Goal: Ask a question: Seek information or help from site administrators or community

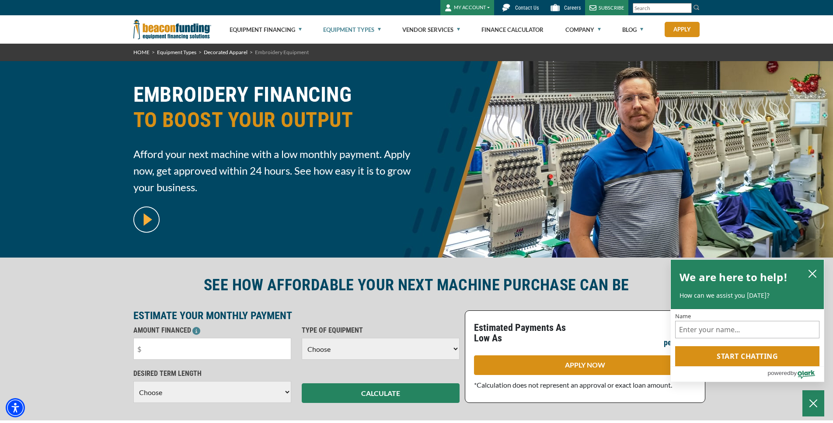
click at [385, 346] on select "Choose Backhoe Boom/Bucket Truck Chipper Commercial Mower Crane DTG/DTF Printin…" at bounding box center [381, 349] width 158 height 22
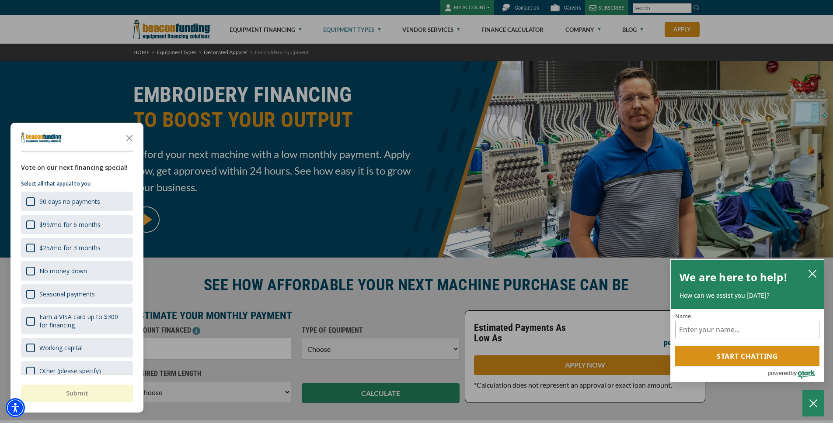
select select "1"
click at [302, 338] on select "Choose Backhoe Boom/Bucket Truck Chipper Commercial Mower Crane DTG/DTF Printin…" at bounding box center [381, 349] width 158 height 22
click at [128, 134] on icon "Close the survey" at bounding box center [129, 137] width 17 height 17
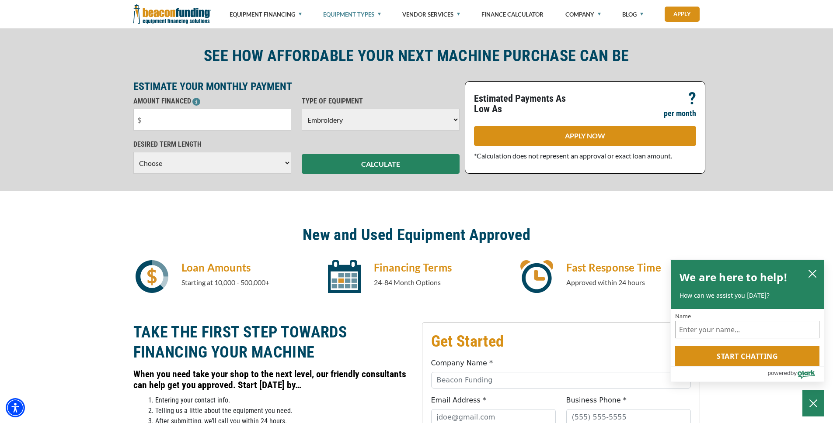
scroll to position [219, 0]
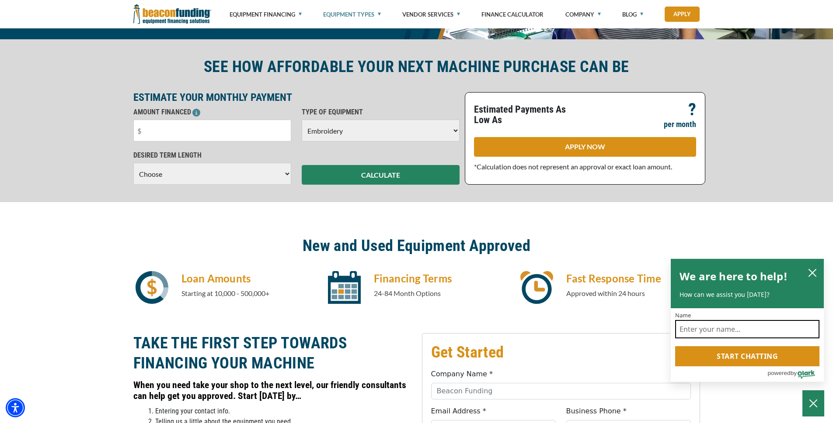
click at [764, 332] on input "Name" at bounding box center [747, 329] width 144 height 18
type input "[PERSON_NAME]"
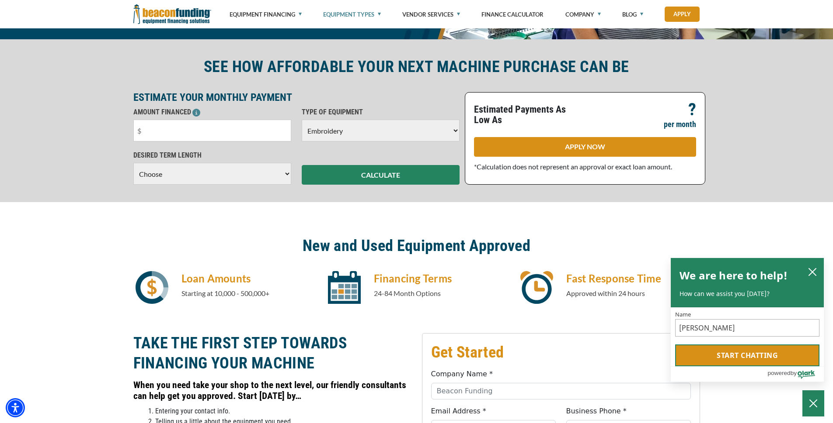
click at [774, 362] on button "Start chatting" at bounding box center [747, 356] width 144 height 22
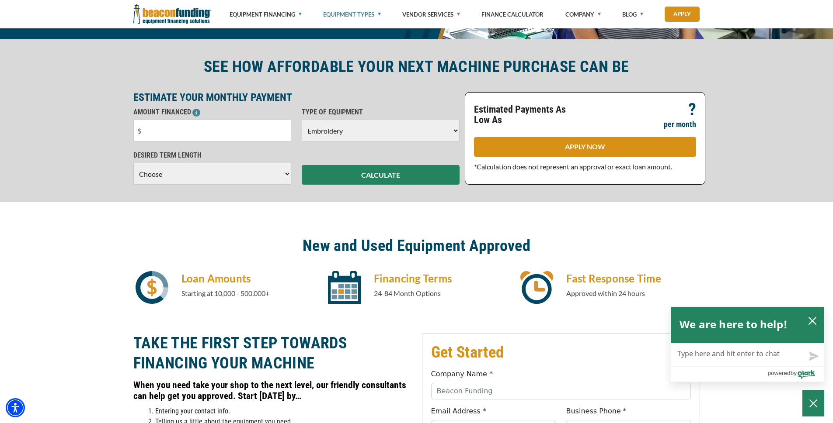
click at [731, 355] on textarea "Live Chat Now" at bounding box center [746, 355] width 153 height 23
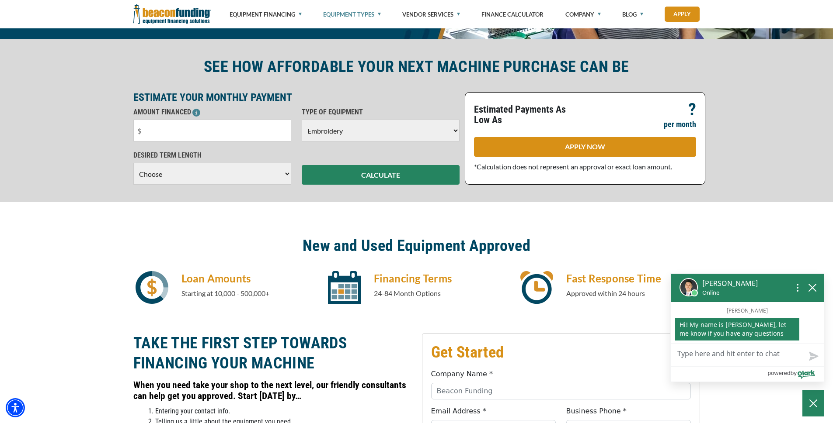
type textarea "i"
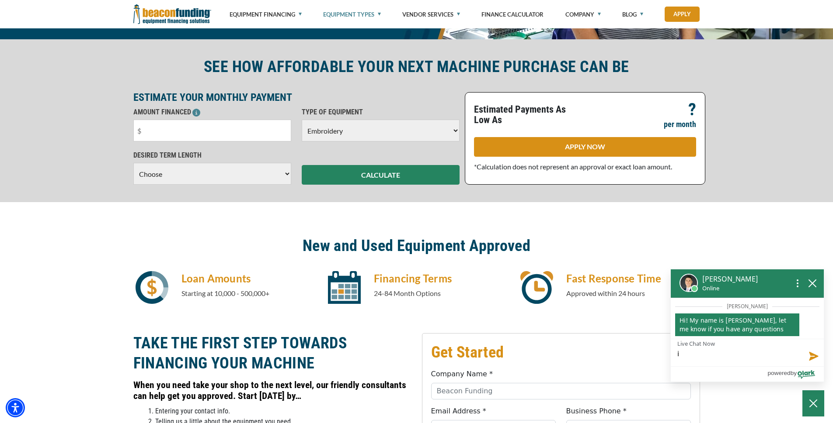
type textarea "i h"
type textarea "i ha"
type textarea "i hav"
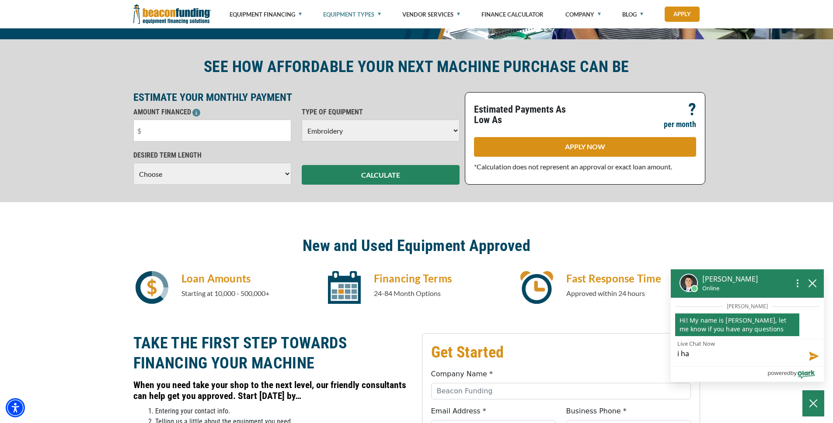
type textarea "i hav"
type textarea "i have"
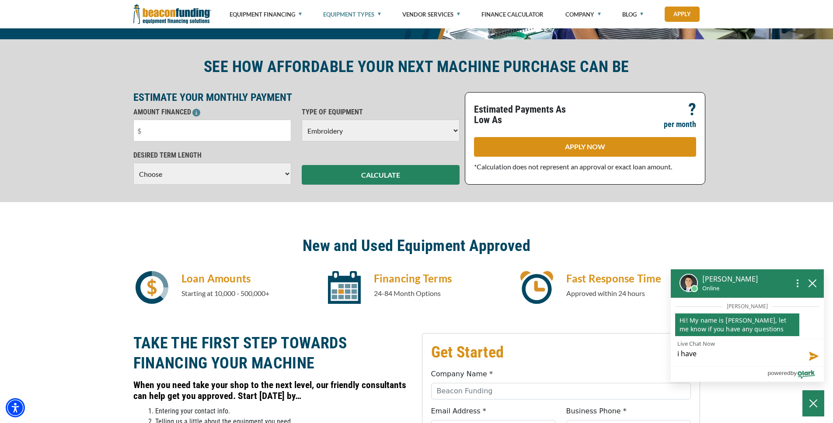
type textarea "i have b"
type textarea "i have be"
type textarea "i have bel"
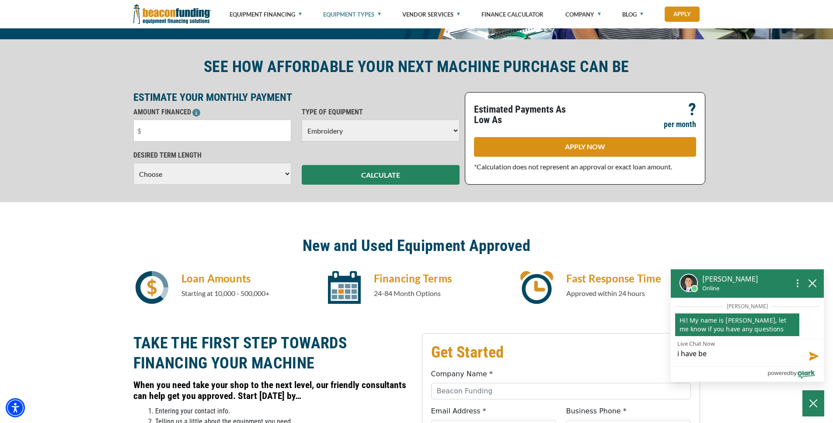
type textarea "i have bel"
type textarea "i have belo"
type textarea "i have below"
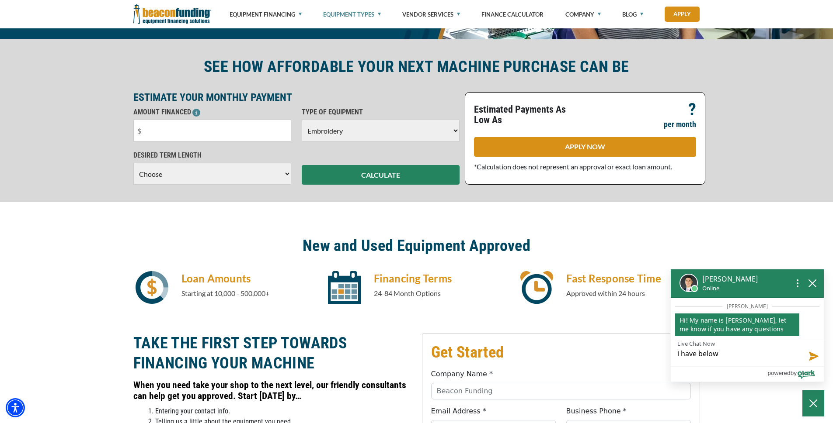
type textarea "i have below"
type textarea "i have below a"
type textarea "i have below av"
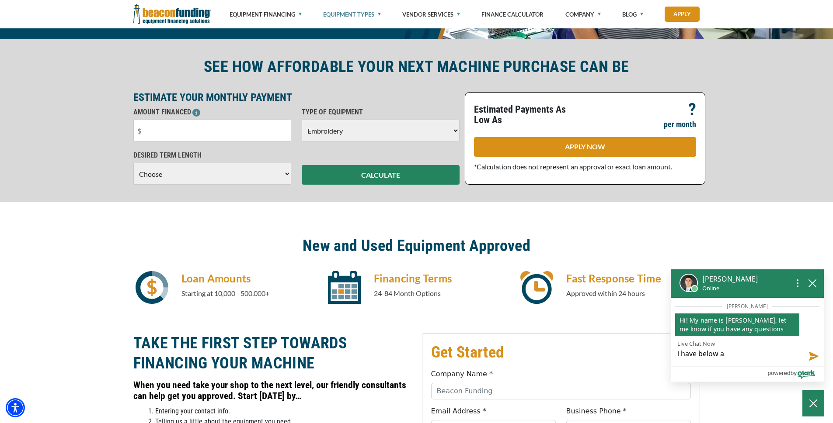
type textarea "i have below av"
type textarea "i have below ave"
type textarea "i have below aver"
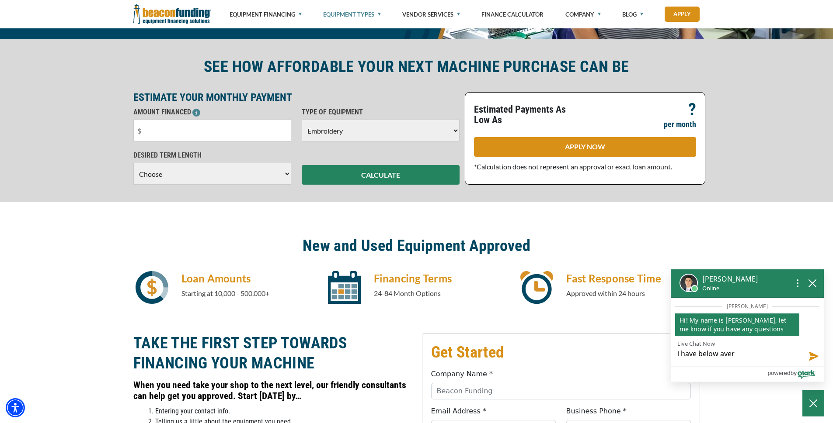
type textarea "i have below [PERSON_NAME]"
type textarea "i have below averag"
type textarea "i have below average"
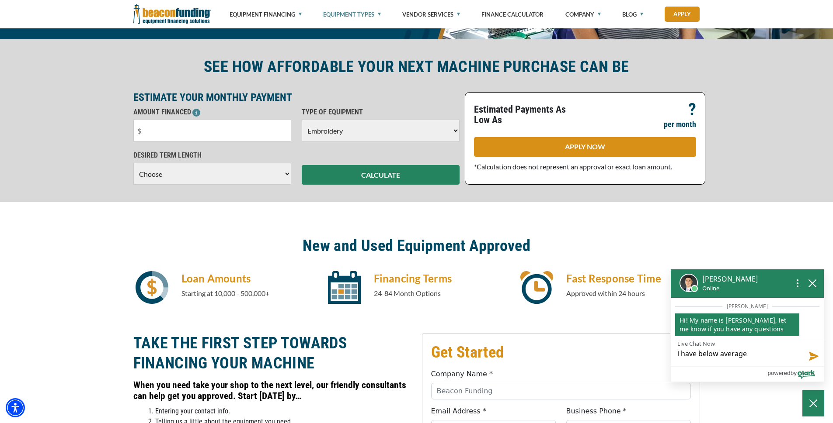
type textarea "i have below average"
type textarea "i have below average c"
type textarea "i have below average cr"
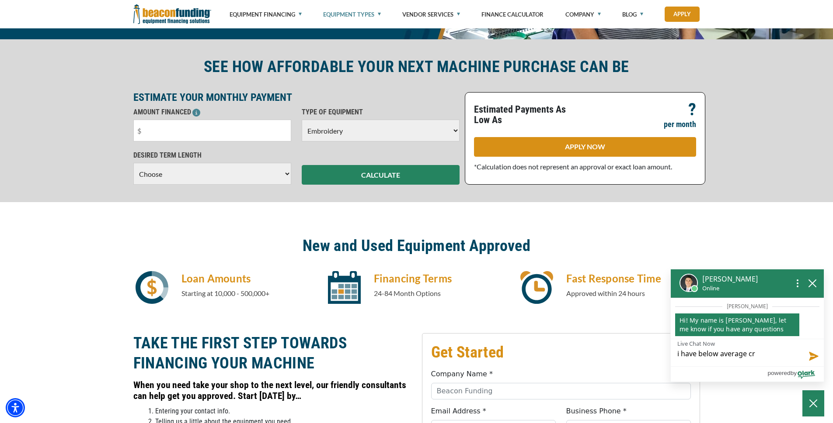
type textarea "i have below average cre"
type textarea "i have below average cred"
type textarea "i have below average credi"
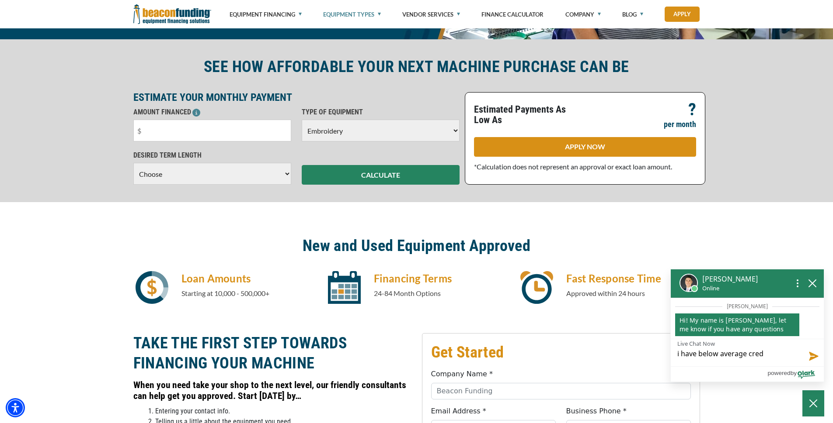
type textarea "i have below average credi"
type textarea "i have below average credit"
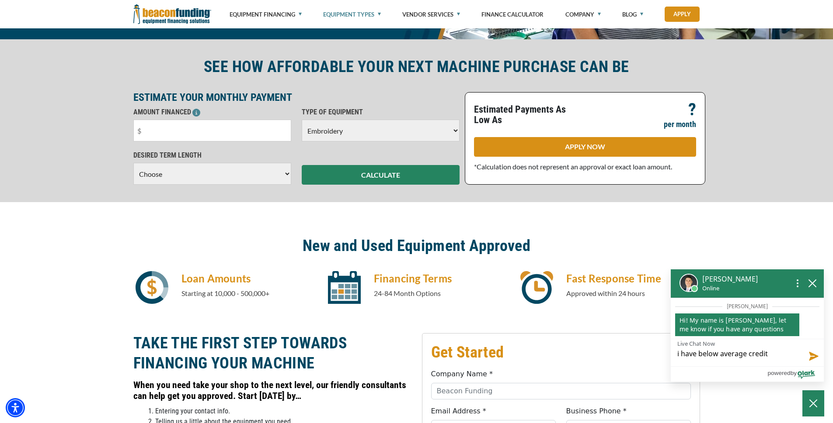
type textarea "i have below average credit s"
type textarea "i have below average credit sc"
type textarea "i have below average credit sco"
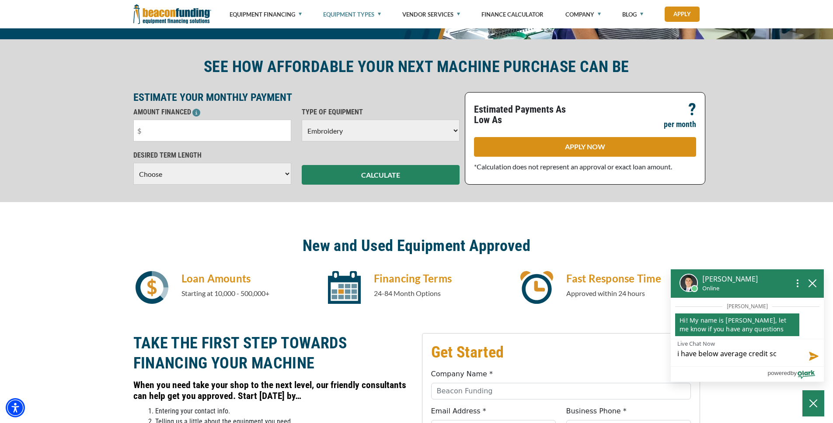
type textarea "i have below average credit sco"
type textarea "i have below average credit scor"
type textarea "i have below average credit score"
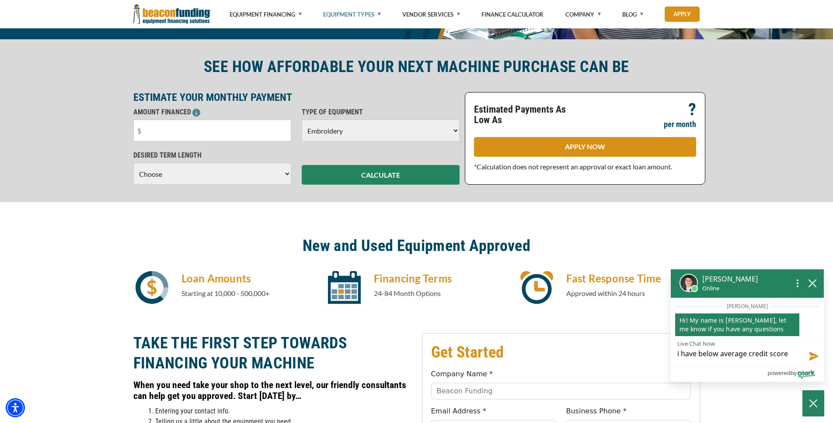
type textarea "i have below average credit score"
type textarea "i have below average credit score a"
type textarea "i have below average credit score an"
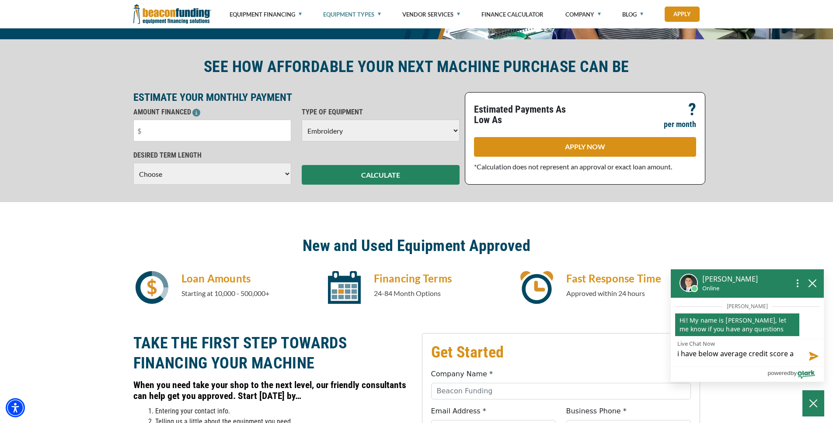
type textarea "i have below average credit score an"
type textarea "i have below average credit score and"
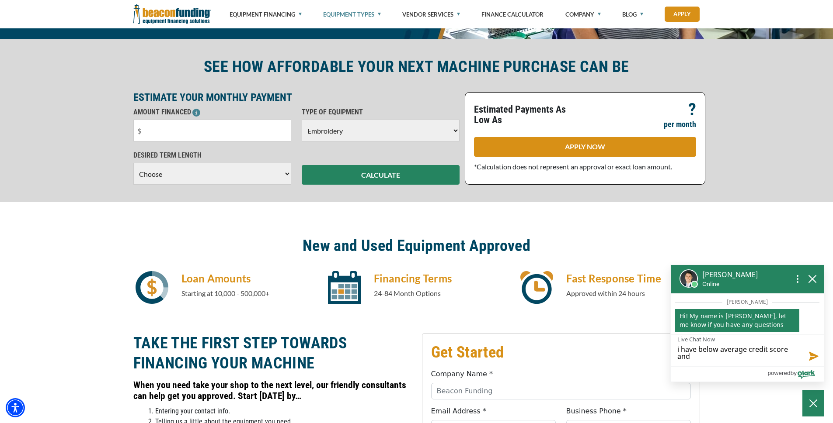
type textarea "i have below average credit score and"
type textarea "i have below average credit score and s"
type textarea "i have below average credit score and so"
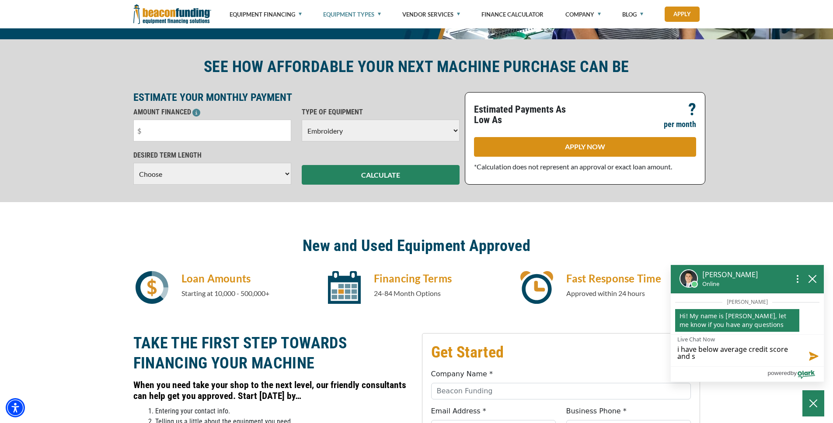
type textarea "i have below average credit score and so"
type textarea "i have below average credit score and som"
type textarea "i have below average credit score and some"
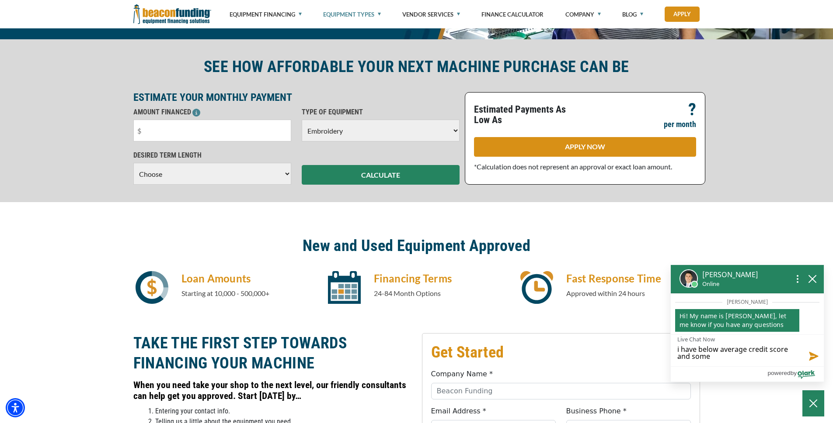
type textarea "i have below average credit score and some"
type textarea "i have below average credit score and some c"
type textarea "i have below average credit score and some co"
type textarea "i have below average credit score and some col"
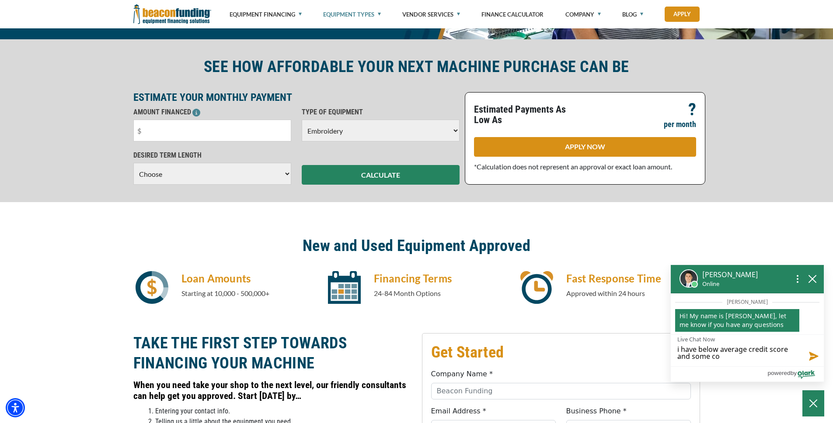
type textarea "i have below average credit score and some col"
type textarea "i have below average credit score and some coll"
type textarea "i have below average credit score and some colle"
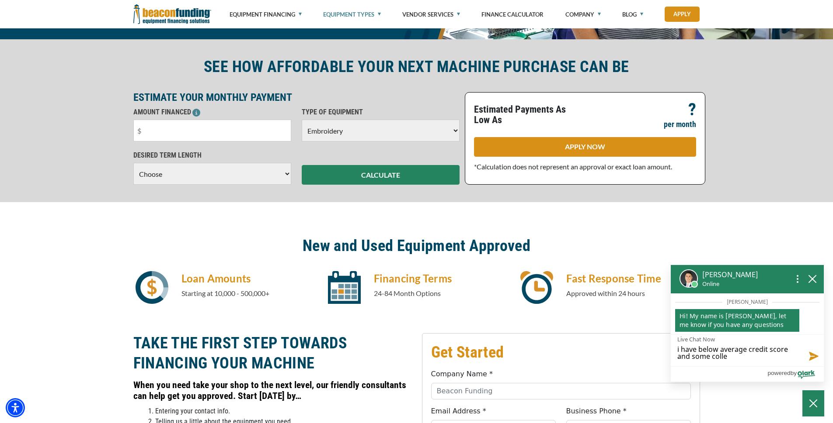
type textarea "i have below average credit score and some collec"
type textarea "i have below average credit score and some collect"
type textarea "i have below average credit score and some collecti"
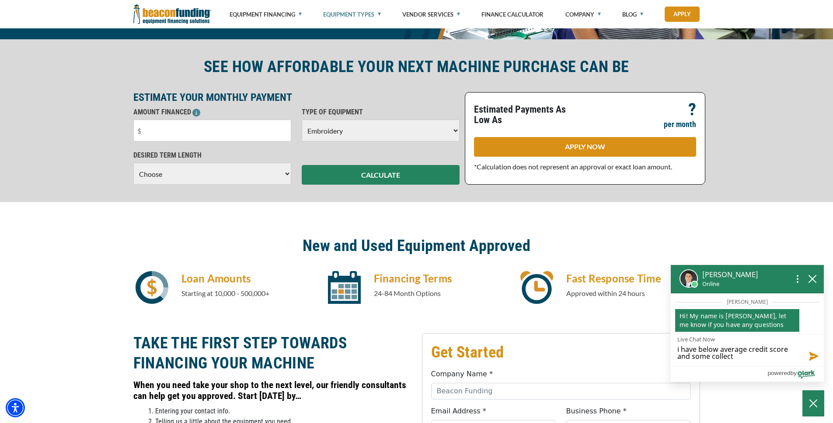
type textarea "i have below average credit score and some collecti"
type textarea "i have below average credit score and some collectin"
type textarea "i have below average credit score and some collectins"
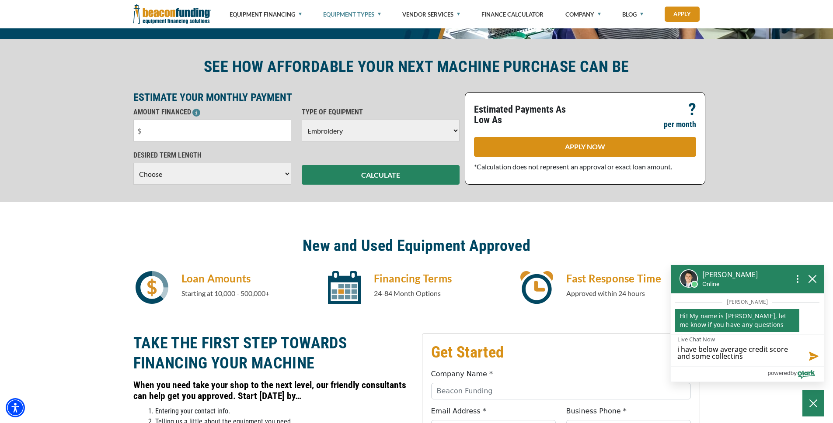
type textarea "i have below average credit score and some collectin"
type textarea "i have below average credit score and some collecti"
type textarea "i have below average credit score and some collectio"
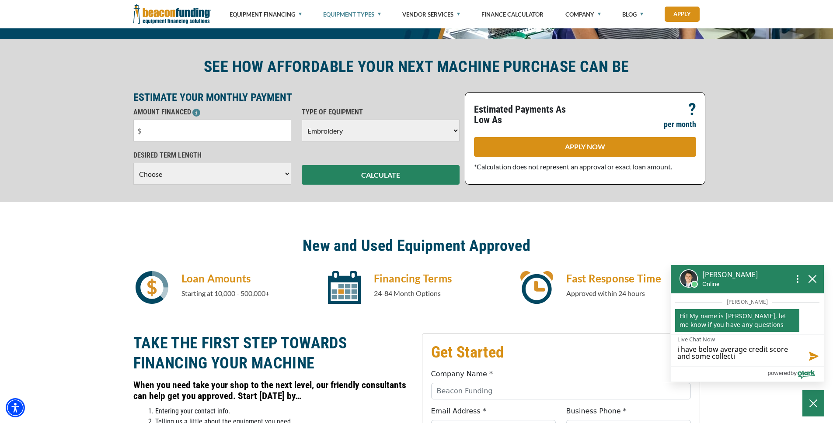
type textarea "i have below average credit score and some collectio"
type textarea "i have below average credit score and some collection"
type textarea "i have below average credit score and some collections"
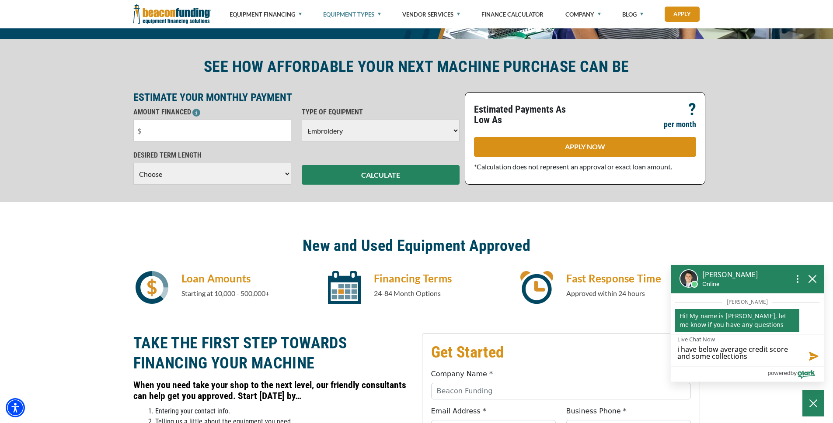
type textarea "i have below average credit score and some collections,"
type textarea "i have below average credit score and some collections, d"
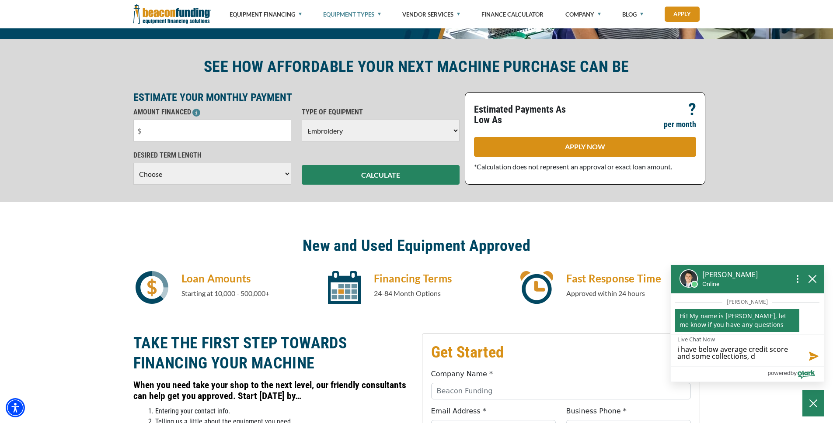
type textarea "i have below average credit score and some collections, do"
type textarea "i have below average credit score and some collections, do h"
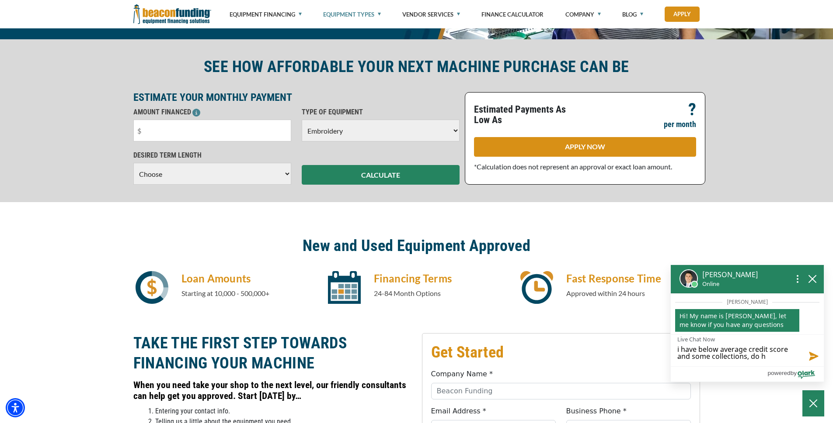
type textarea "i have below average credit score and some collections, do"
type textarea "i have below average credit score and some collections, do y"
type textarea "i have below average credit score and some collections, do yu"
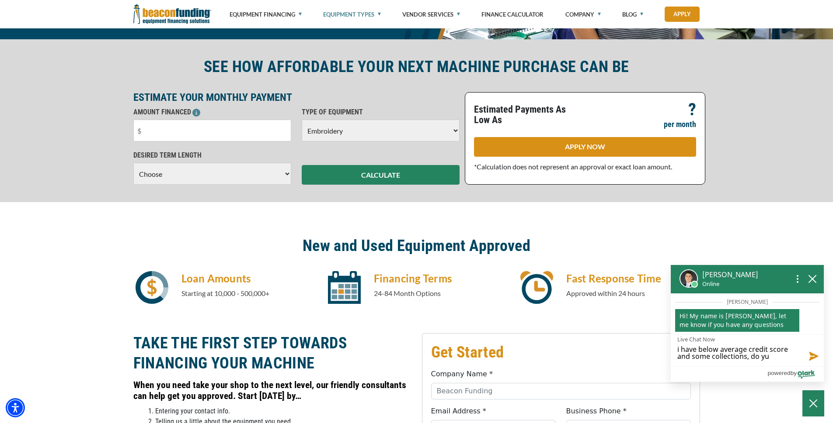
type textarea "i have below average credit score and some collections, do yu"
type textarea "i have below average credit score and some collections, do y"
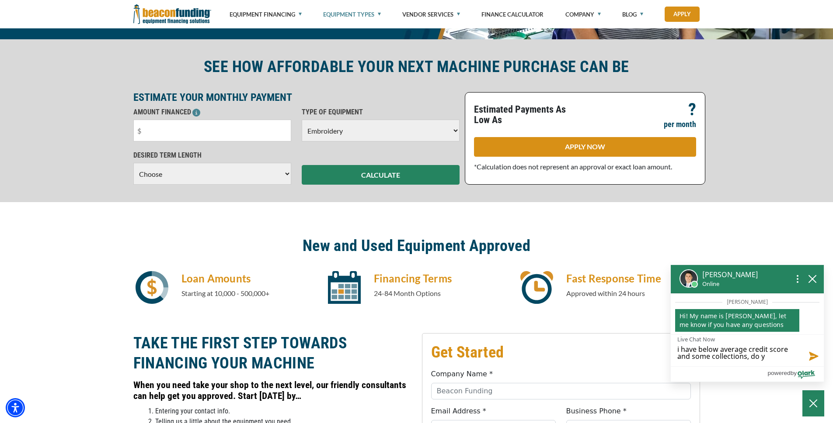
type textarea "i have below average credit score and some collections, do yo"
type textarea "i have below average credit score and some collections, do you"
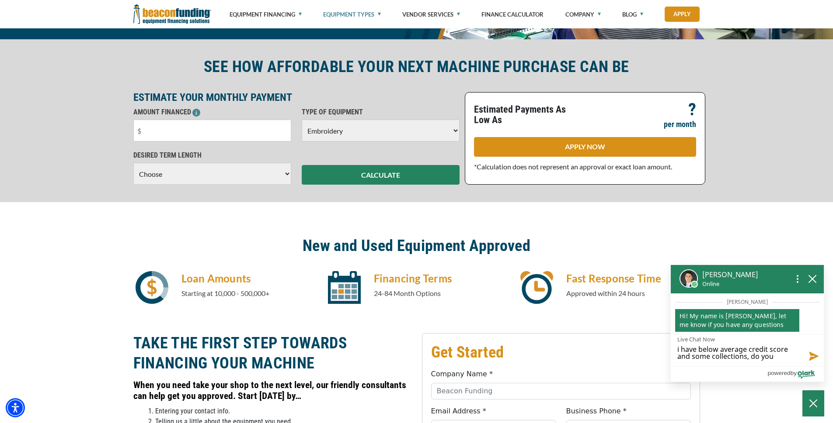
type textarea "i have below average credit score and some collections, do you"
type textarea "i have below average credit score and some collections, do you h"
type textarea "i have below average credit score and some collections, do you ha"
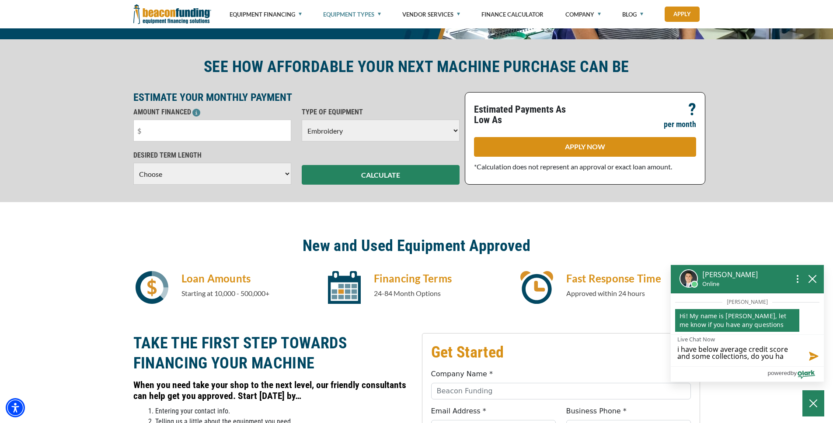
type textarea "i have below average credit score and some collections, do you hav"
type textarea "i have below average credit score and some collections, do you have"
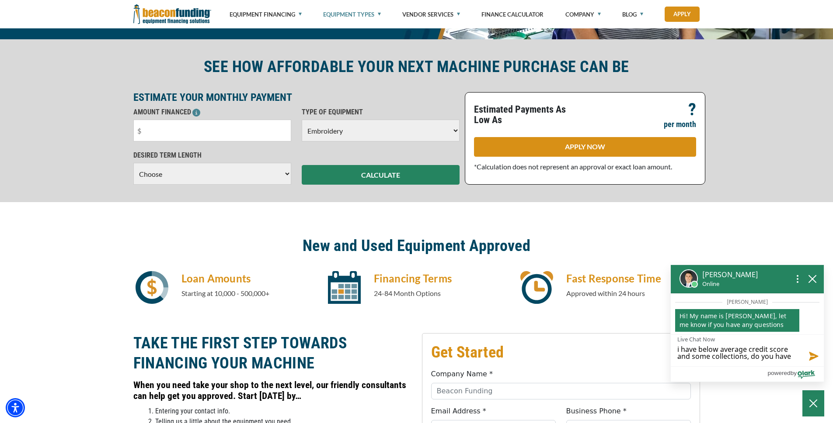
type textarea "i have below average credit score and some collections, do you have"
type textarea "i have below average credit score and some collections, do you have l"
type textarea "i have below average credit score and some collections, do you have lo"
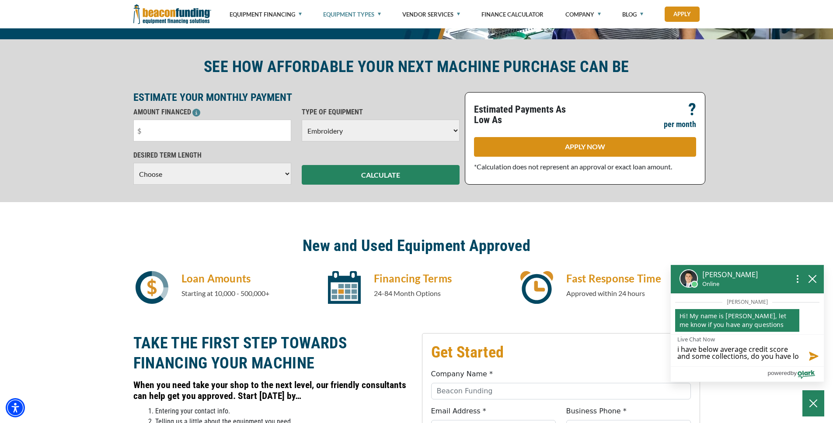
type textarea "i have below average credit score and some collections, do you have low"
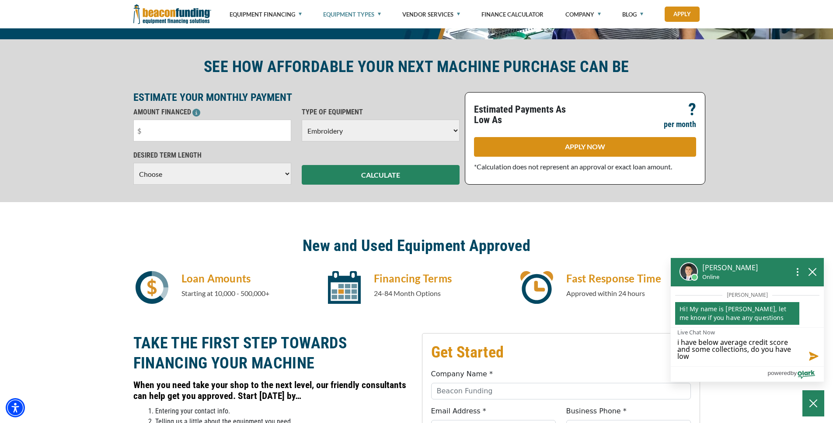
type textarea "i have below average credit score and some collections, do you have low"
type textarea "i have below average credit score and some collections, do you have low c"
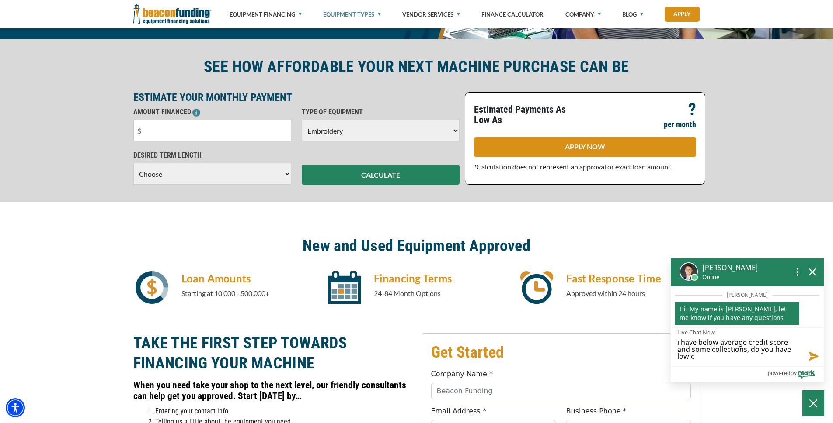
type textarea "i have below average credit score and some collections, do you have low co"
type textarea "i have below average credit score and some collections, do you have low cos"
type textarea "i have below average credit score and some collections, do you have low cost"
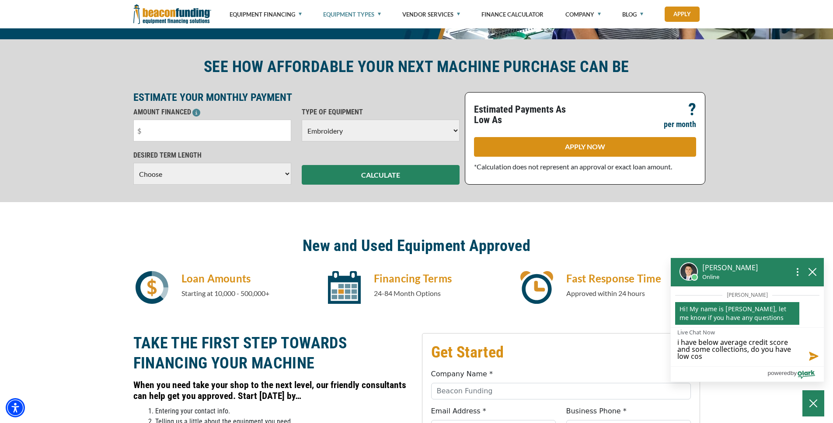
type textarea "i have below average credit score and some collections, do you have low cost"
type textarea "i have below average credit score and some collections, do you have low cost f"
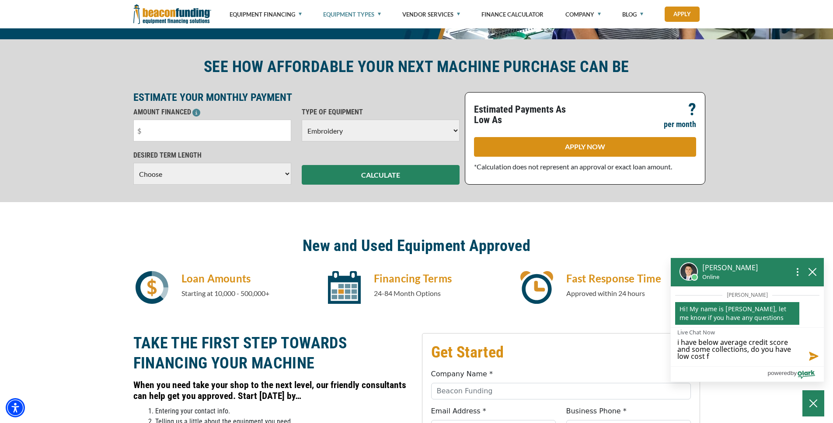
type textarea "i have below average credit score and some collections, do you have low cost fi"
type textarea "i have below average credit score and some collections, do you have low cost fin"
type textarea "i have below average credit score and some collections, do you have low cost fi…"
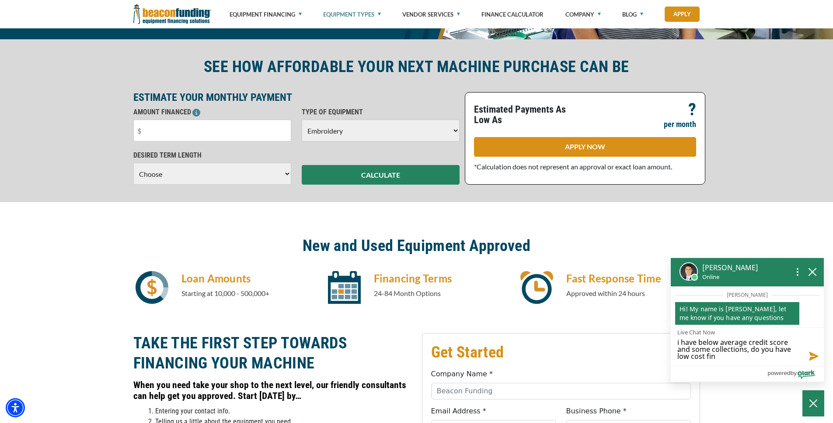
type textarea "i have below average credit score and some collections, do you have low cost fi…"
type textarea "i have below average credit score and some collections, do you have low cost [P…"
type textarea "i have below average credit score and some collections, do you have low cost fi…"
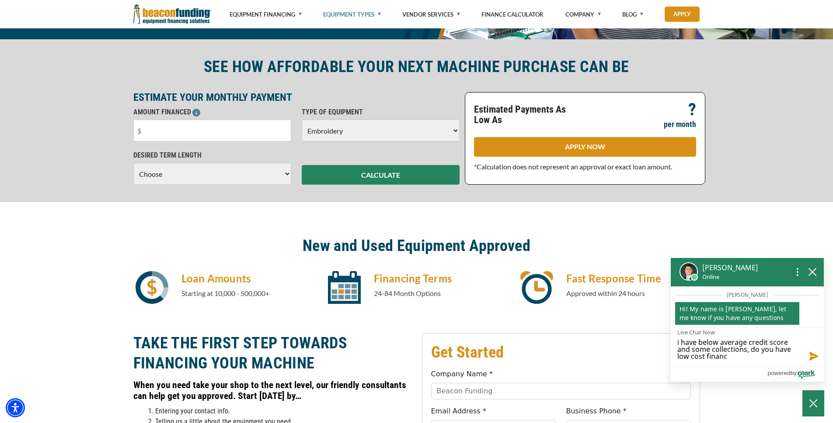
type textarea "i have below average credit score and some collections, do you have low cost fi…"
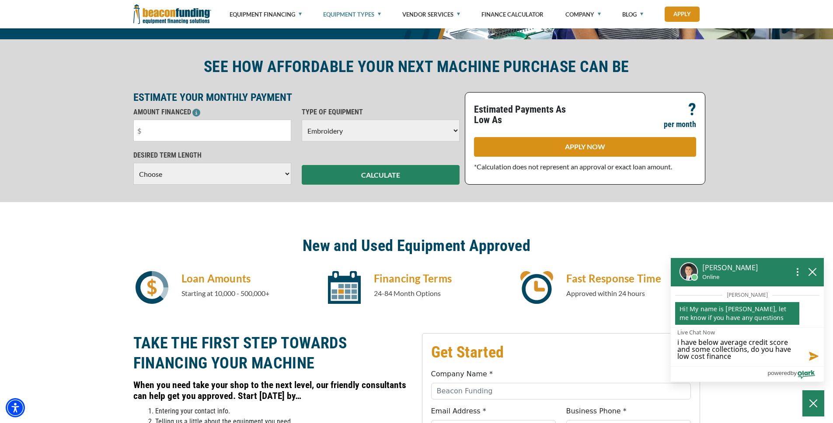
type textarea "i have below average credit score and some collections, do you have low cost fi…"
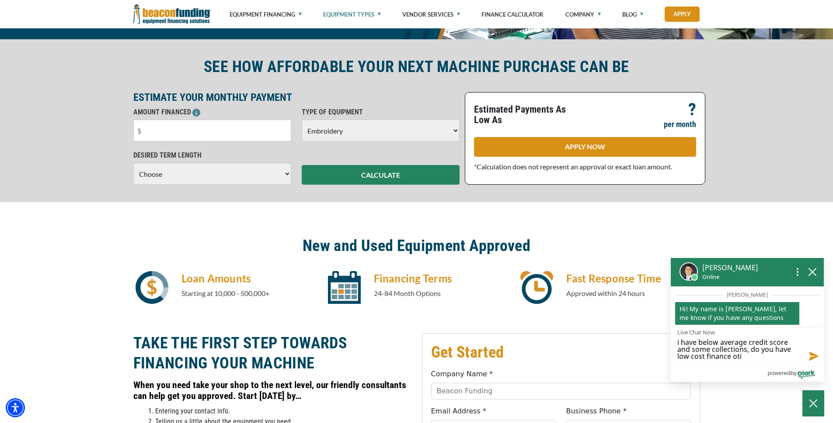
type textarea "i have below average credit score and some collections, do you have low cost fi…"
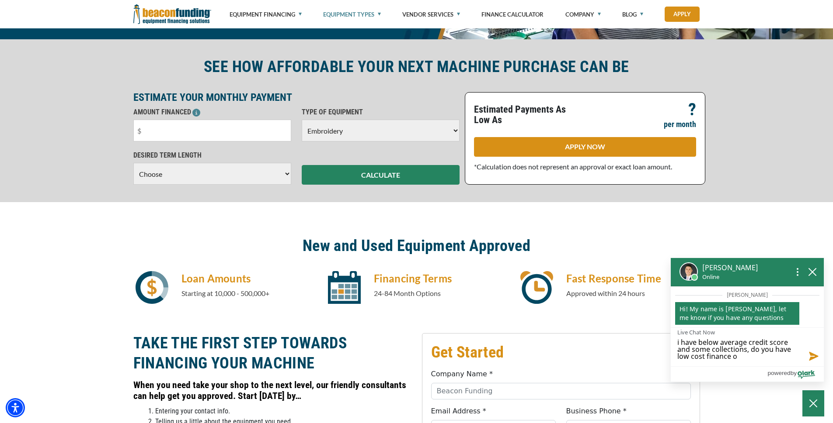
type textarea "i have below average credit score and some collections, do you have low cost fi…"
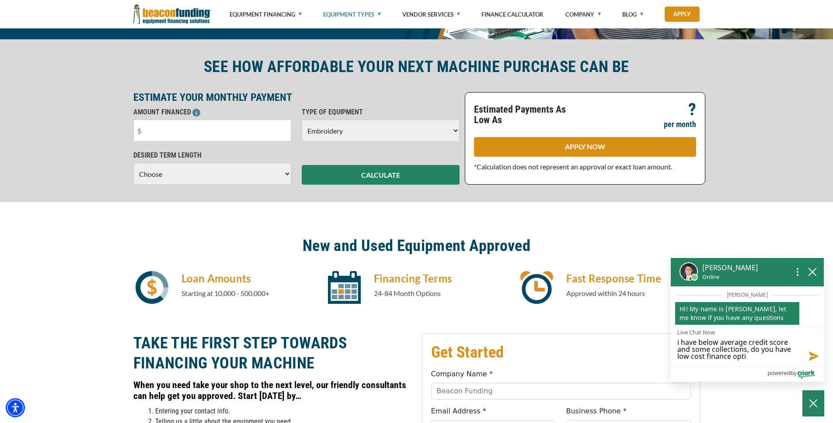
type textarea "i have below average credit score and some collections, do you have low cost fi…"
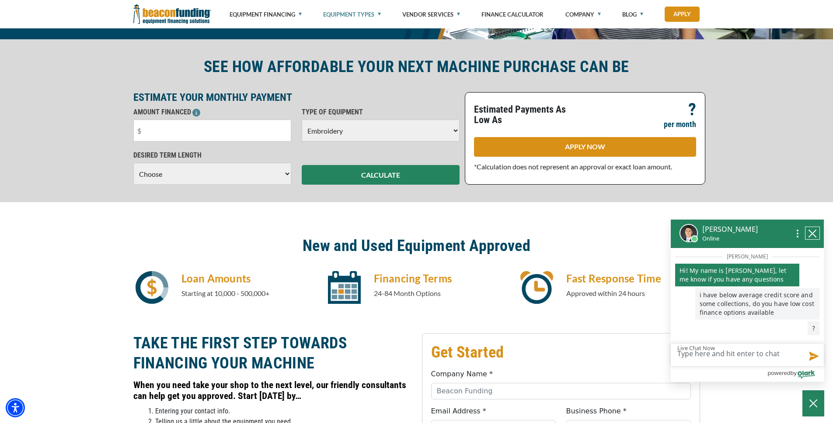
click at [811, 231] on icon "close chatbox" at bounding box center [812, 233] width 7 height 7
